Goal: Transaction & Acquisition: Purchase product/service

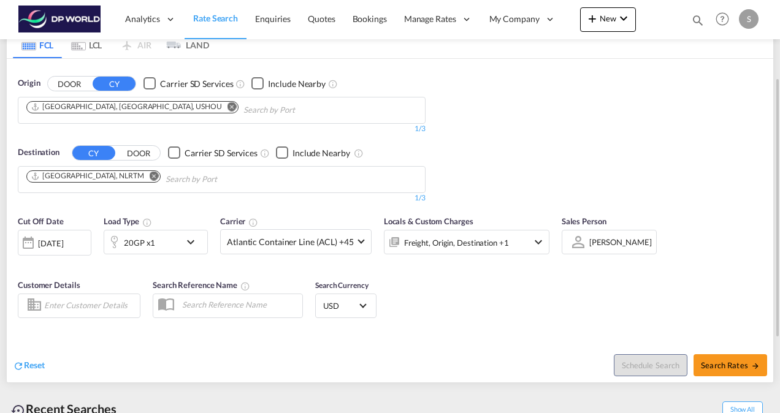
scroll to position [184, 0]
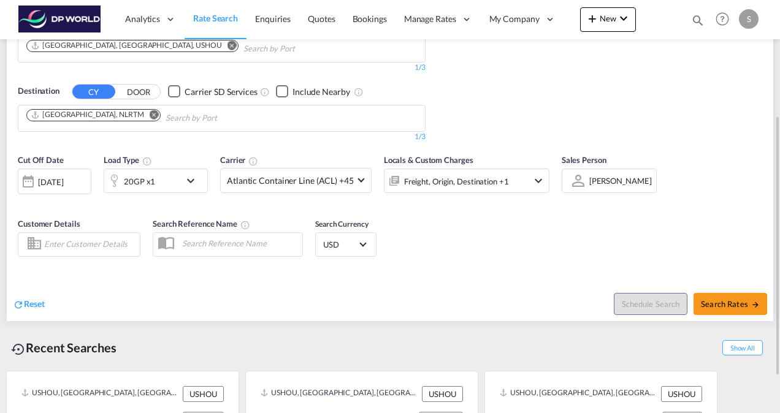
click at [192, 180] on md-icon "icon-chevron-down" at bounding box center [193, 181] width 21 height 15
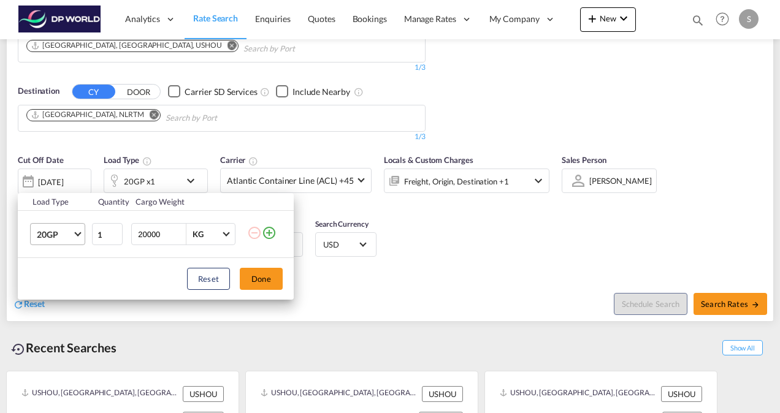
click at [76, 232] on span "Choose: \a20GP" at bounding box center [77, 232] width 7 height 7
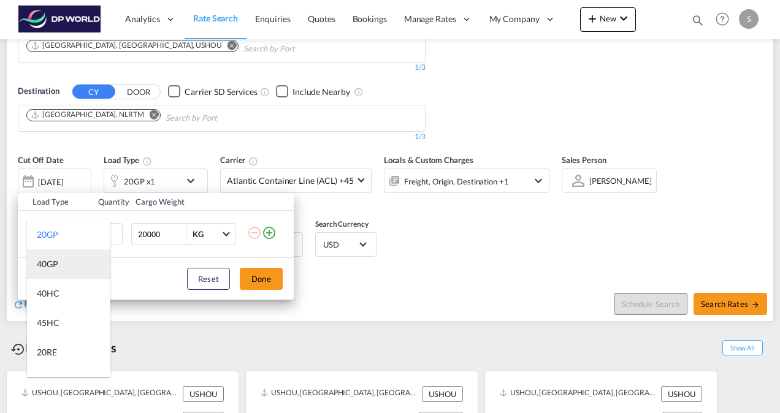
click at [56, 264] on div "40GP" at bounding box center [47, 264] width 21 height 12
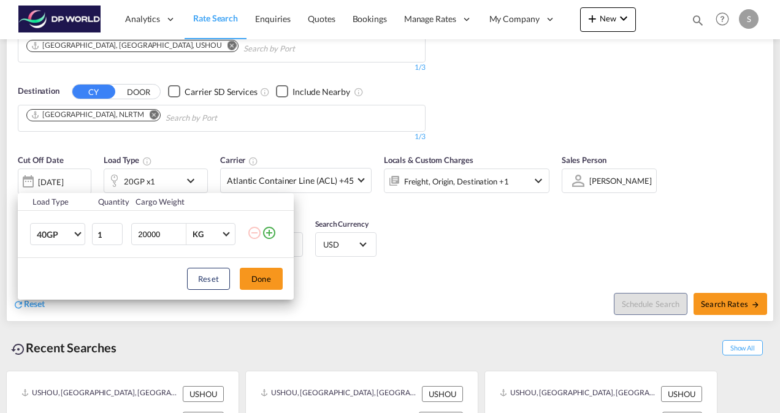
drag, startPoint x: 161, startPoint y: 232, endPoint x: 137, endPoint y: 233, distance: 23.3
click at [137, 233] on input "20000" at bounding box center [161, 234] width 49 height 21
type input "18144"
click at [266, 283] on button "Done" at bounding box center [261, 279] width 43 height 22
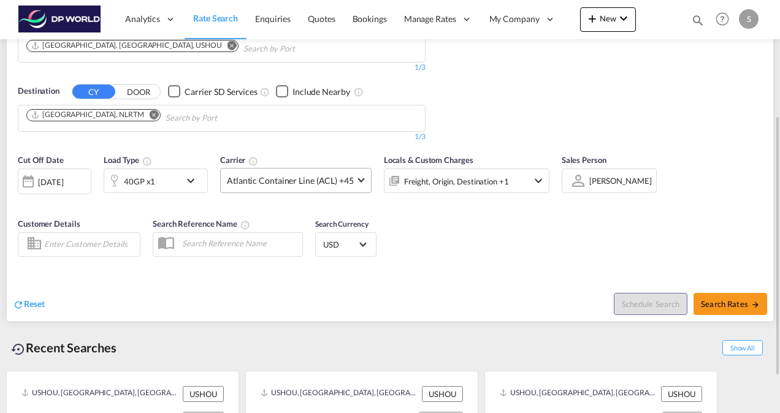
click at [360, 180] on span at bounding box center [361, 179] width 7 height 7
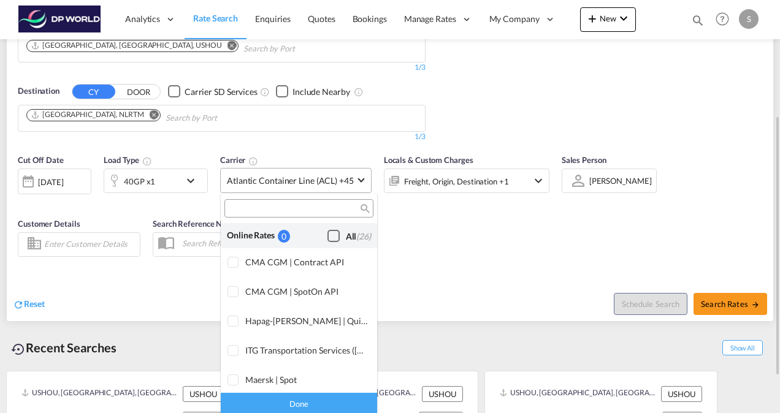
scroll to position [749, 0]
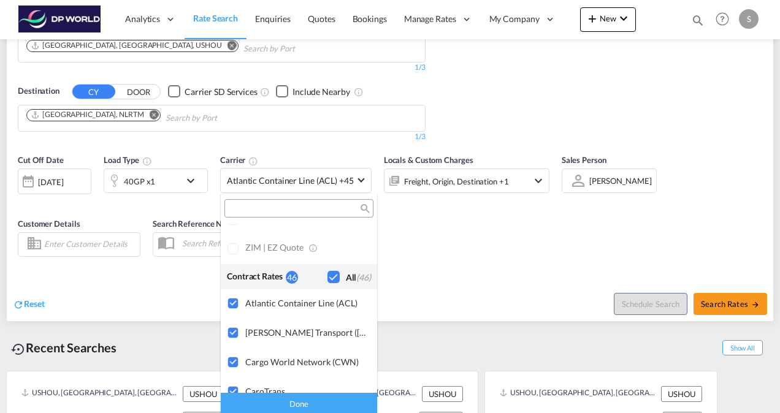
click at [315, 209] on input "search" at bounding box center [294, 209] width 132 height 11
click at [307, 398] on div "Done" at bounding box center [299, 403] width 156 height 21
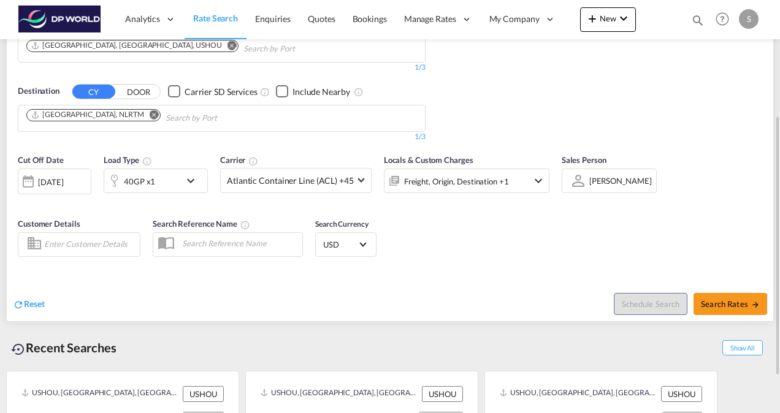
scroll to position [241, 0]
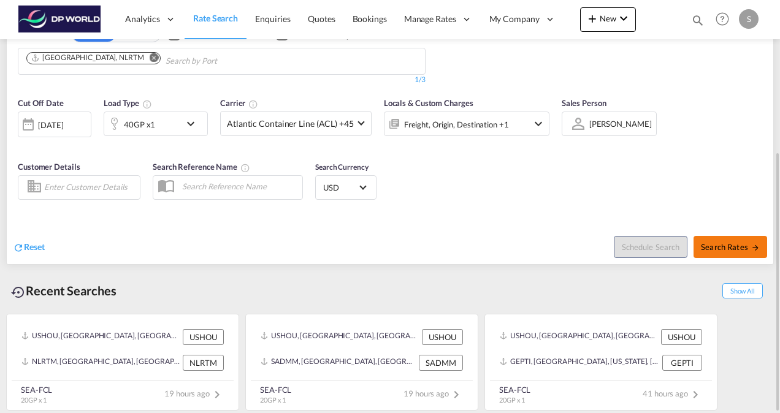
click at [726, 247] on span "Search Rates" at bounding box center [730, 247] width 59 height 10
type input "USHOU to NLRTM / [DATE]"
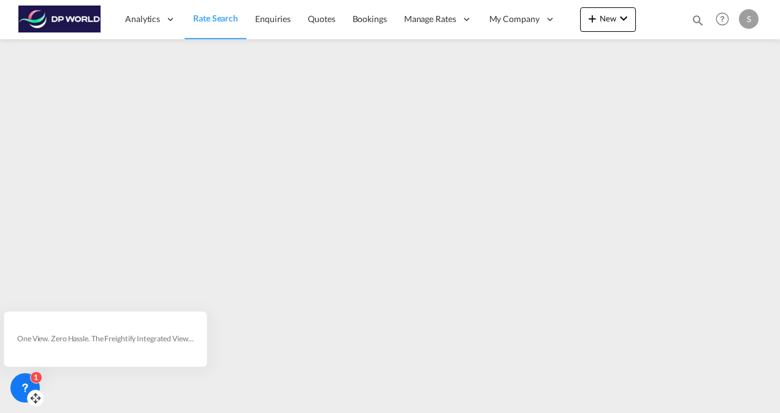
click at [36, 378] on div "1" at bounding box center [36, 378] width 12 height 12
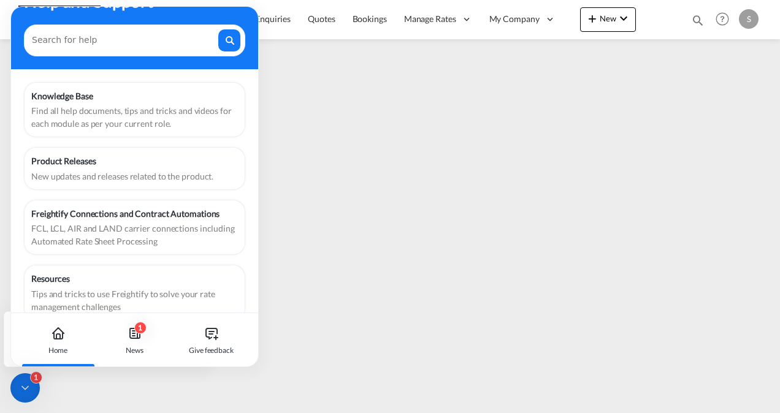
scroll to position [53, 0]
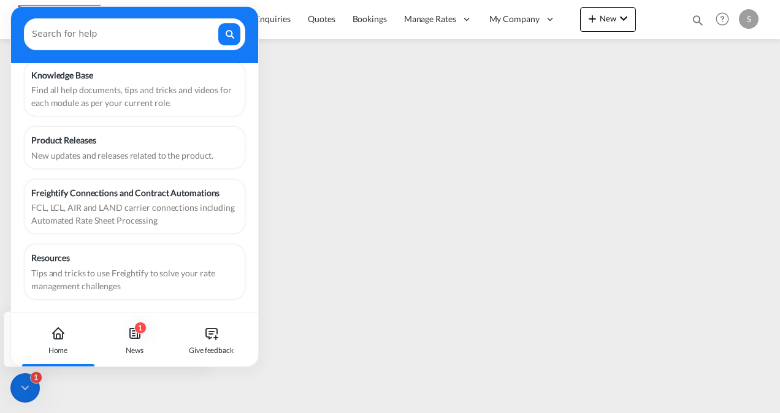
click at [60, 337] on icon at bounding box center [58, 336] width 4 height 5
click at [137, 332] on div "1" at bounding box center [140, 328] width 12 height 12
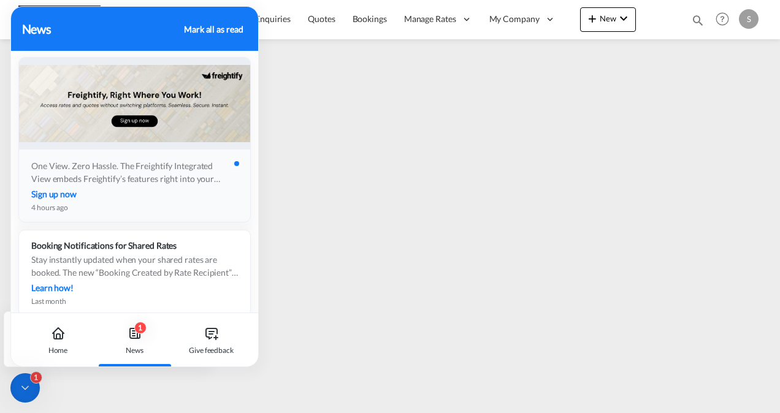
scroll to position [0, 0]
click at [210, 28] on div "Mark all as read" at bounding box center [213, 29] width 59 height 13
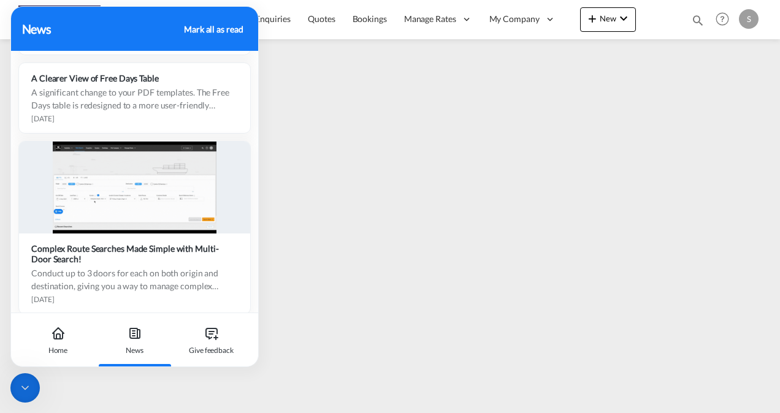
scroll to position [1714, 0]
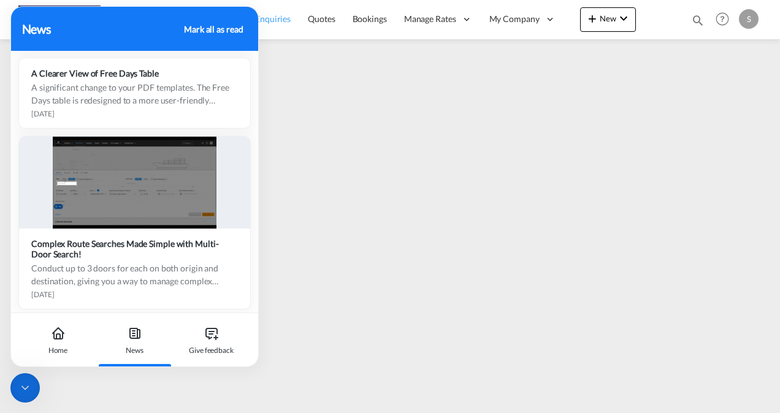
click at [291, 32] on link "Enquiries" at bounding box center [273, 19] width 53 height 40
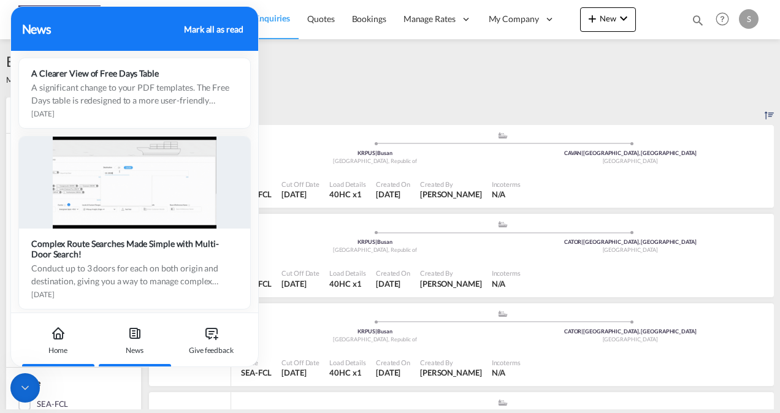
click at [55, 338] on icon at bounding box center [58, 337] width 9 height 6
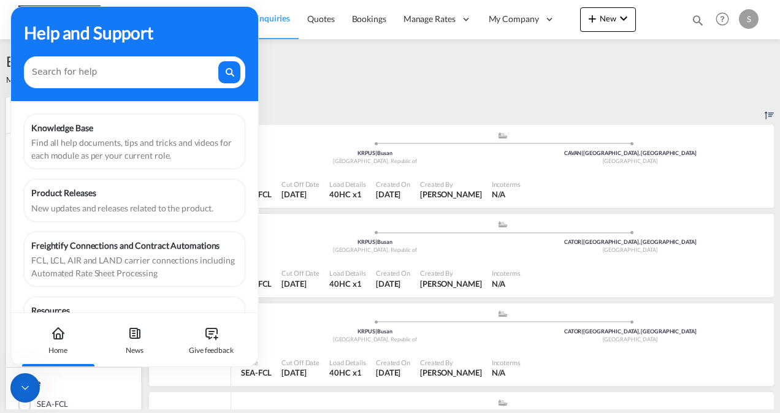
click at [25, 388] on icon at bounding box center [25, 388] width 12 height 12
